Goal: Information Seeking & Learning: Learn about a topic

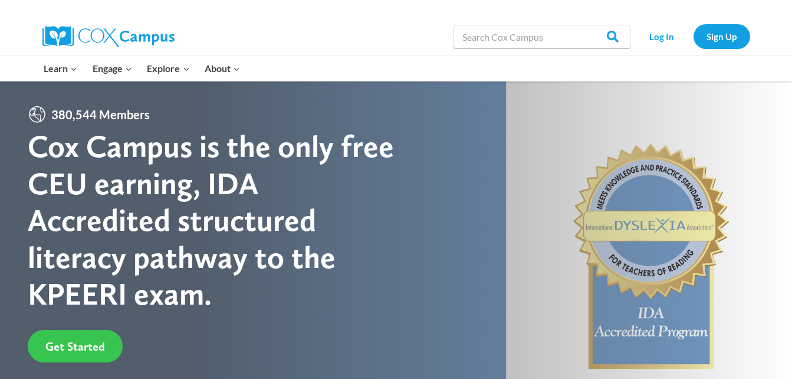
click at [85, 343] on span "Get Started" at bounding box center [75, 346] width 60 height 14
click at [64, 348] on span "Get Started" at bounding box center [75, 346] width 60 height 14
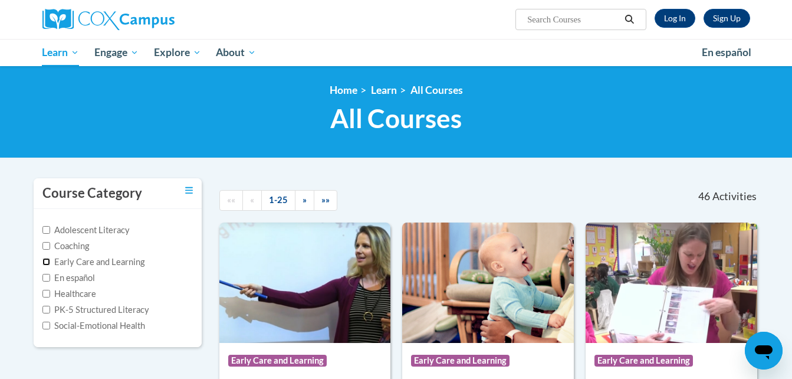
click at [45, 261] on input "Early Care and Learning" at bounding box center [46, 262] width 8 height 8
checkbox input "true"
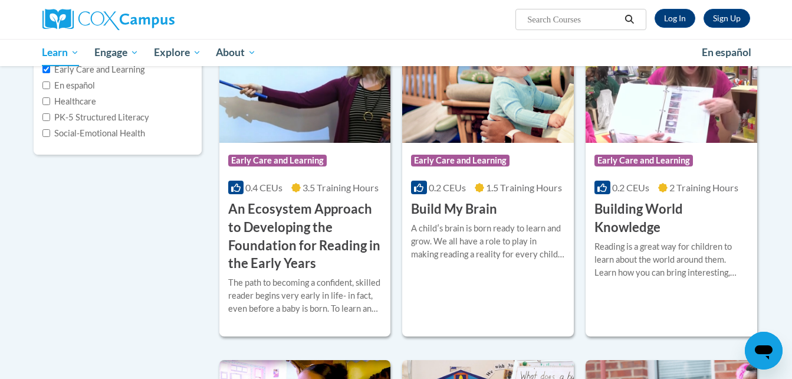
scroll to position [228, 0]
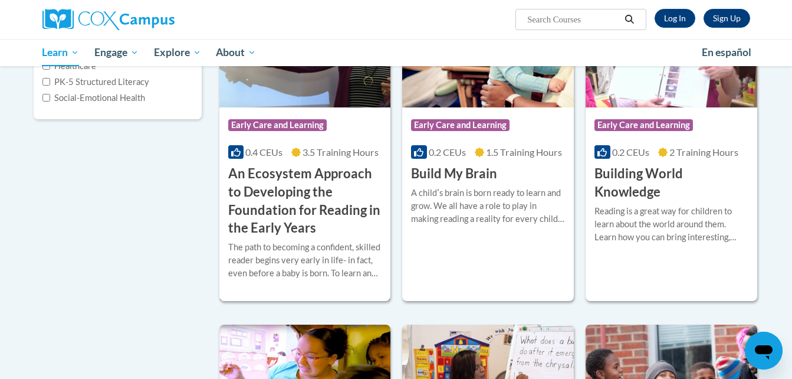
click at [304, 128] on span "Early Care and Learning" at bounding box center [277, 125] width 99 height 12
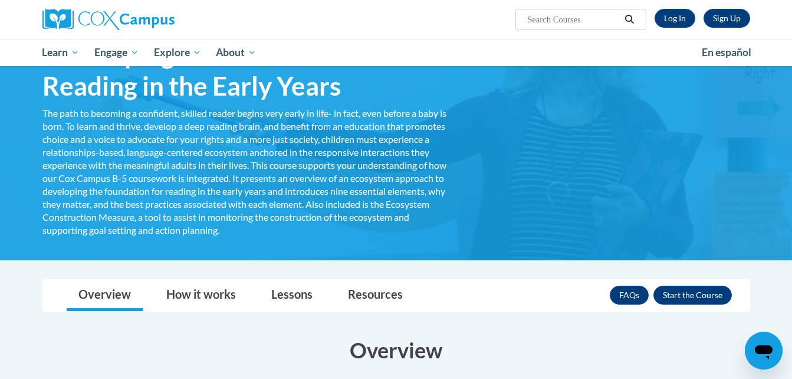
scroll to position [125, 0]
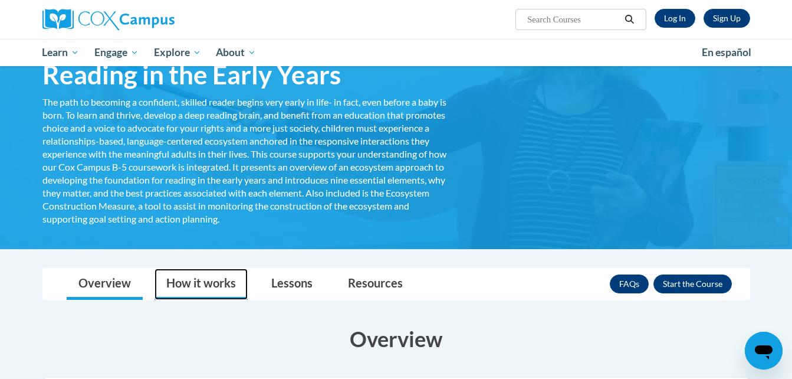
click at [206, 284] on link "How it works" at bounding box center [201, 283] width 93 height 31
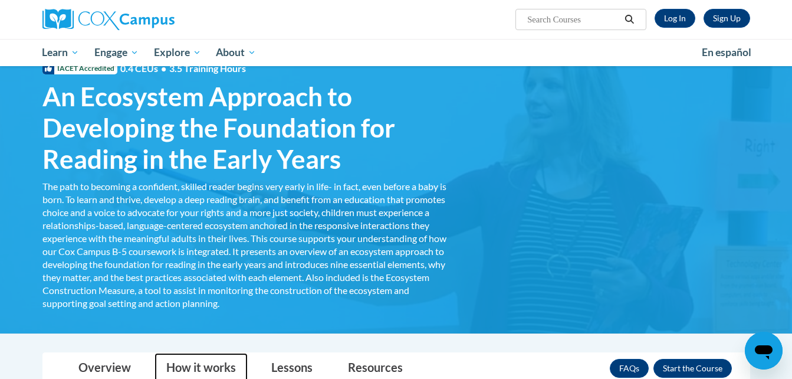
scroll to position [0, 0]
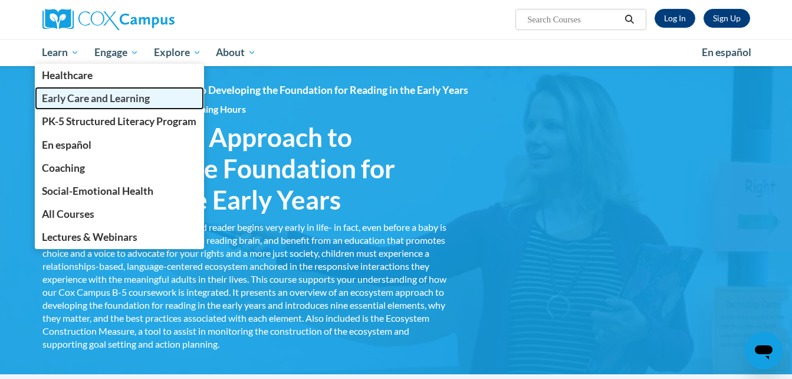
click at [94, 97] on span "Early Care and Learning" at bounding box center [96, 98] width 108 height 12
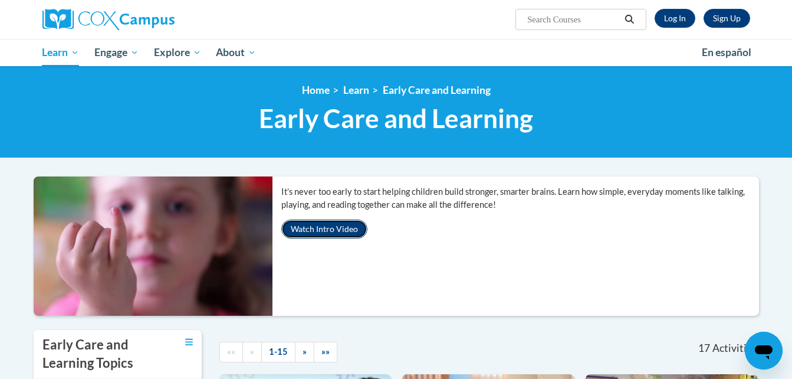
click at [312, 228] on button "Watch Intro Video" at bounding box center [324, 228] width 86 height 19
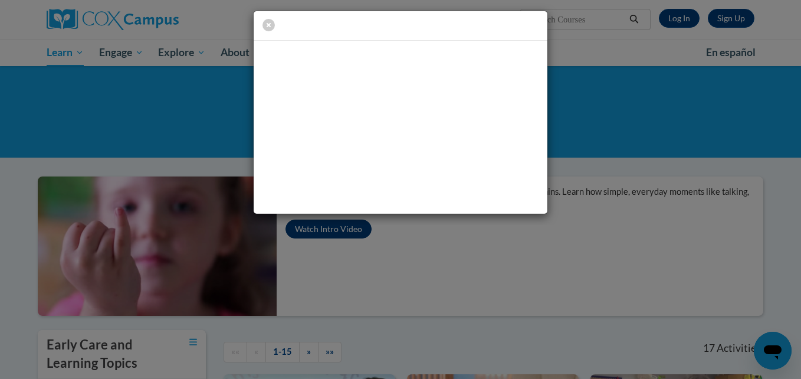
click at [312, 228] on div at bounding box center [400, 189] width 801 height 379
click at [323, 231] on div at bounding box center [400, 189] width 801 height 379
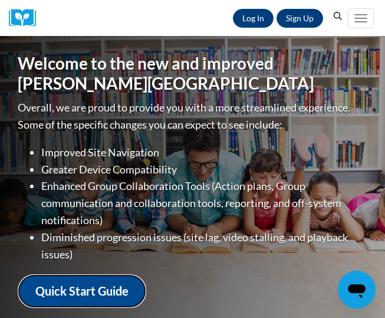
click at [53, 289] on link "Quick Start Guide" at bounding box center [82, 291] width 129 height 34
